Goal: Task Accomplishment & Management: Use online tool/utility

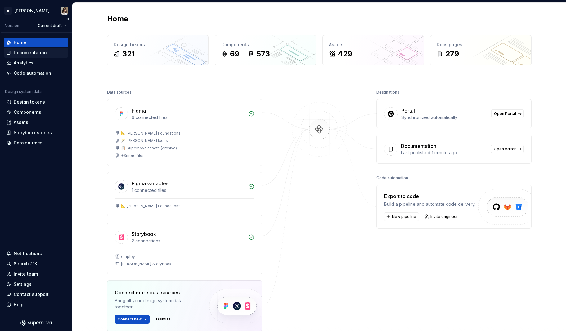
click at [35, 53] on div "Documentation" at bounding box center [30, 53] width 33 height 6
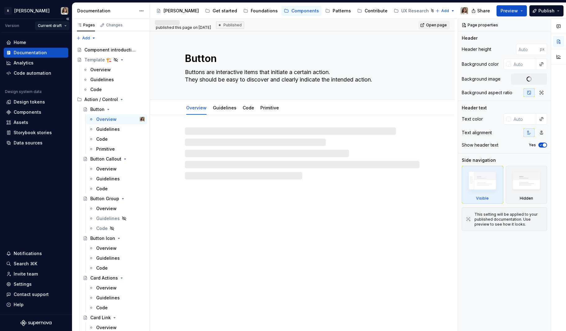
click at [55, 27] on html "R [PERSON_NAME] Version Current draft Home Documentation Analytics Code automat…" at bounding box center [283, 165] width 566 height 331
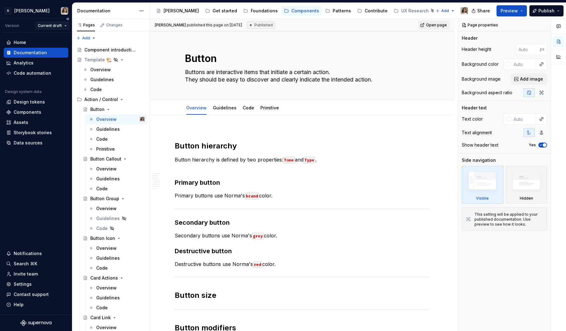
click at [55, 27] on html "R [PERSON_NAME] Version Current draft Home Documentation Analytics Code automat…" at bounding box center [283, 165] width 566 height 331
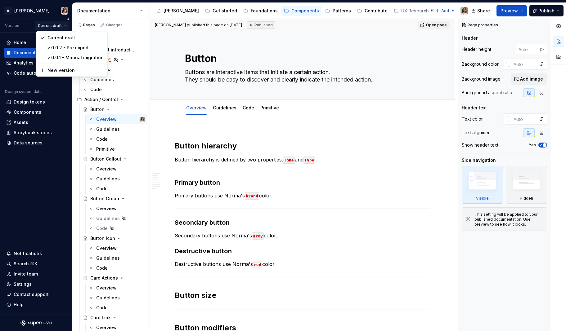
click at [55, 27] on html "R [PERSON_NAME] Version Current draft Home Documentation Analytics Code automat…" at bounding box center [283, 165] width 566 height 331
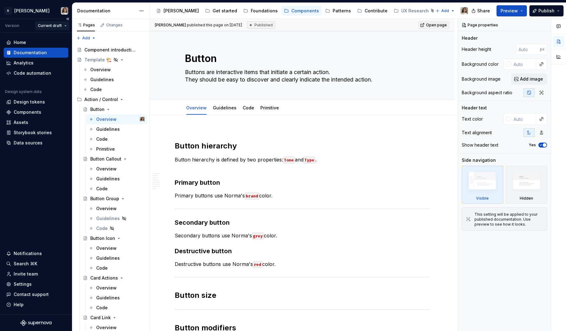
click at [55, 27] on html "R [PERSON_NAME] Version Current draft Home Documentation Analytics Code automat…" at bounding box center [283, 165] width 566 height 331
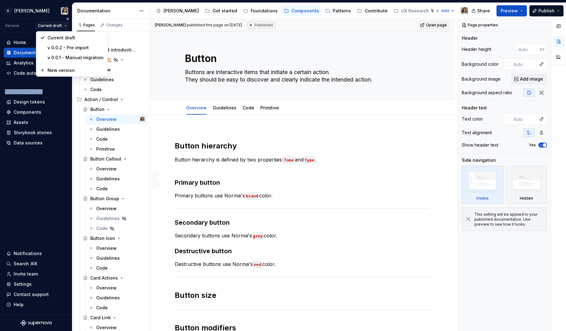
click at [55, 27] on html "R [PERSON_NAME] Version Current draft Home Documentation Analytics Code automat…" at bounding box center [283, 165] width 566 height 331
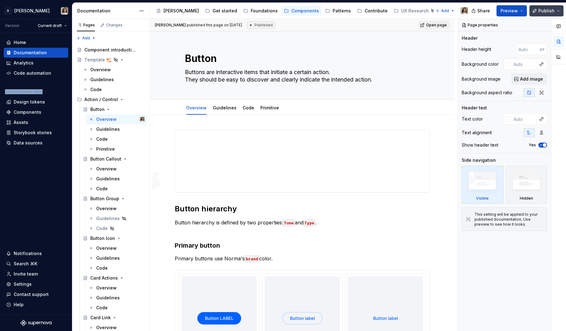
click at [556, 10] on button "Publish" at bounding box center [546, 10] width 34 height 11
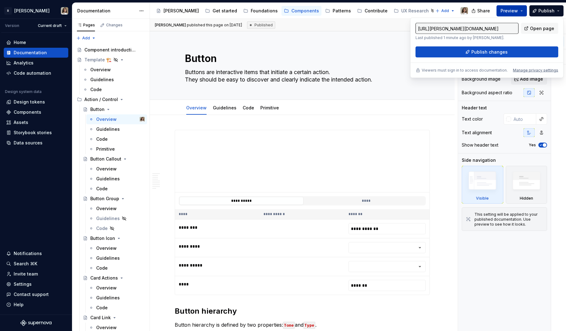
click at [510, 11] on span "Preview" at bounding box center [508, 11] width 17 height 6
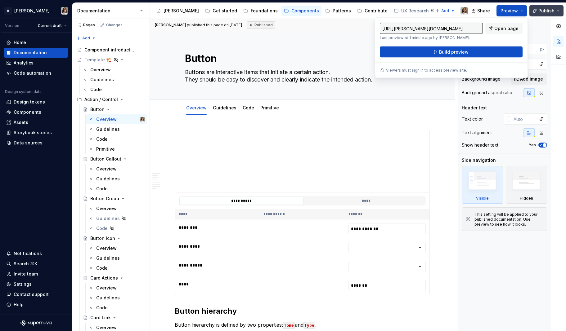
click at [541, 11] on span "Publish" at bounding box center [546, 11] width 16 height 6
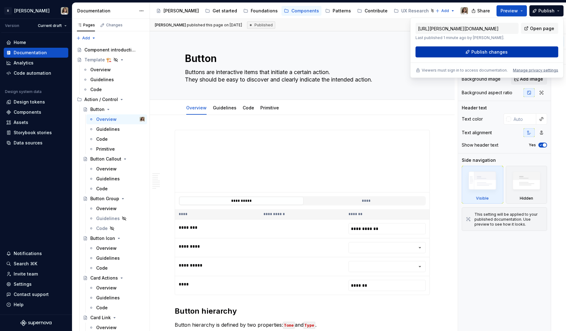
click at [478, 52] on span "Publish changes" at bounding box center [489, 52] width 36 height 6
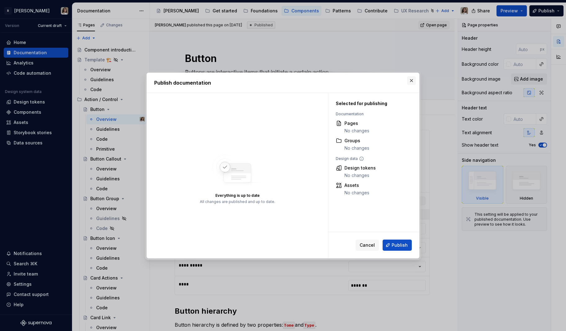
click at [409, 77] on button "button" at bounding box center [411, 80] width 9 height 9
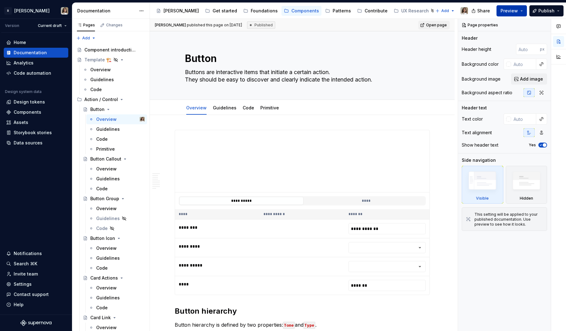
click at [505, 7] on button "Preview" at bounding box center [511, 10] width 30 height 11
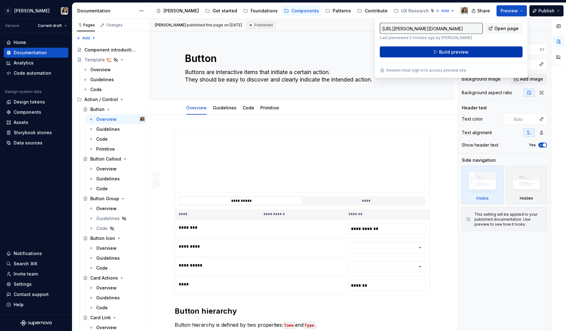
click at [452, 52] on span "Build preview" at bounding box center [453, 52] width 29 height 6
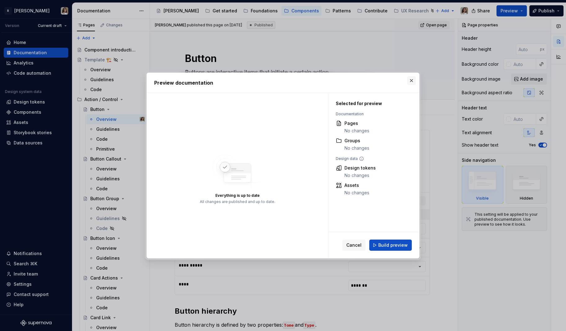
click at [411, 81] on button "button" at bounding box center [411, 80] width 9 height 9
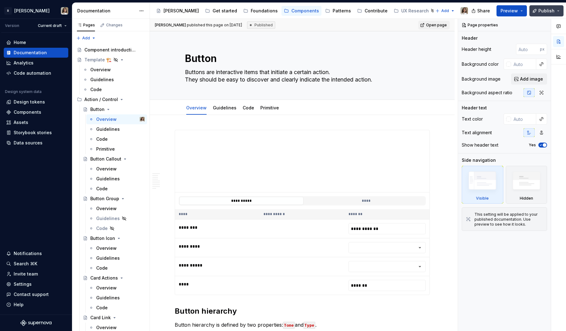
click at [536, 9] on button "Publish" at bounding box center [546, 10] width 34 height 11
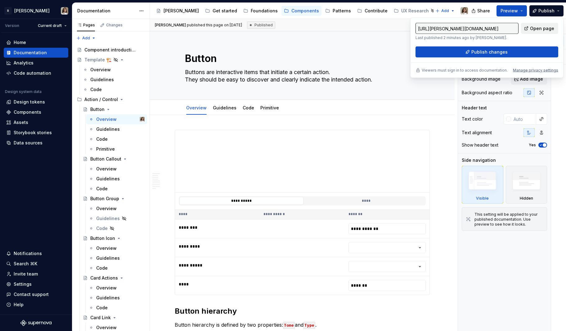
click at [536, 28] on span "Open page" at bounding box center [542, 28] width 24 height 6
click at [533, 28] on span "Open page" at bounding box center [542, 28] width 24 height 6
click at [534, 32] on link "Open page" at bounding box center [539, 28] width 37 height 11
type textarea "*"
